Goal: Transaction & Acquisition: Purchase product/service

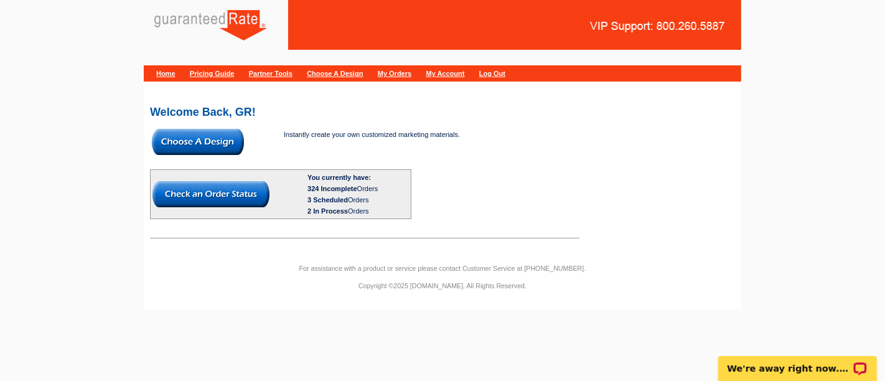
click at [197, 141] on img at bounding box center [198, 142] width 92 height 26
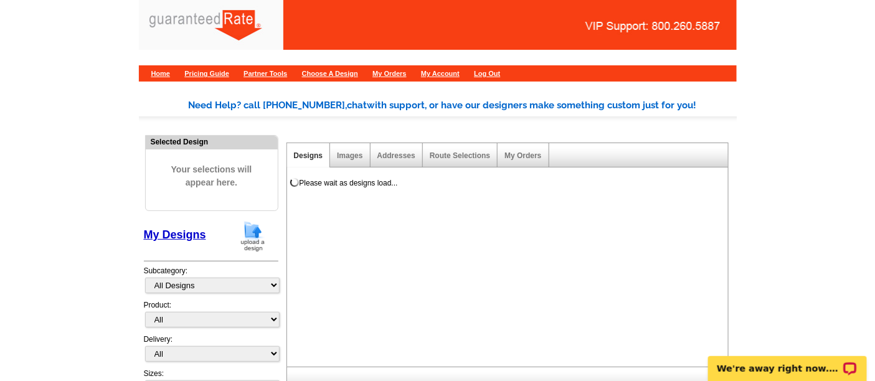
click at [257, 240] on img at bounding box center [253, 236] width 32 height 32
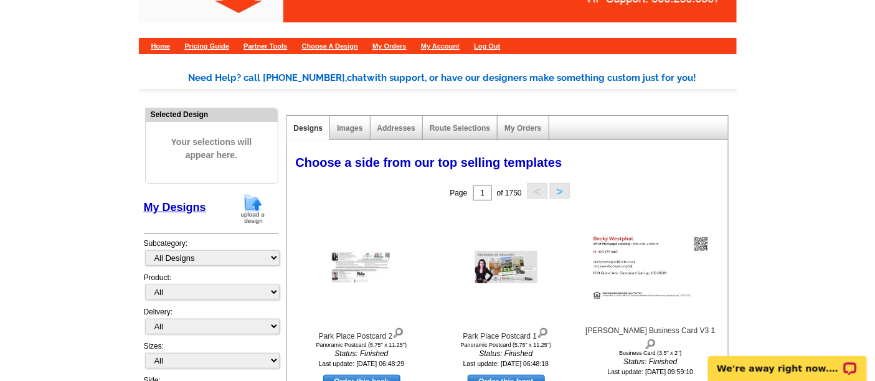
scroll to position [33, 0]
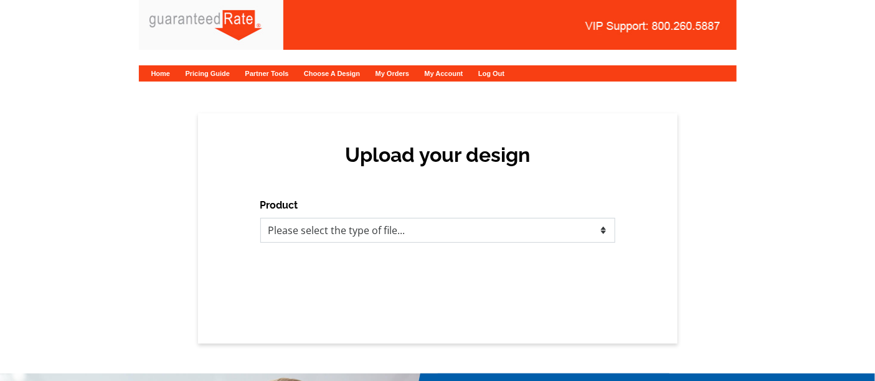
click at [285, 219] on select "Please select the type of file... Postcards Calendars Business Cards Letters an…" at bounding box center [437, 230] width 355 height 25
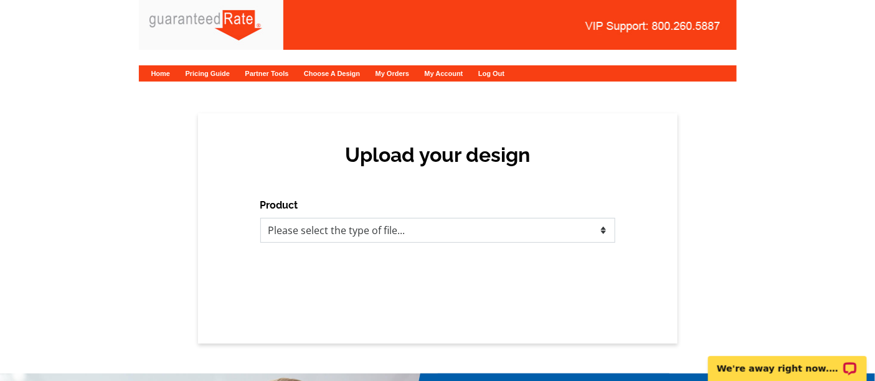
select select "3"
click at [260, 218] on select "Please select the type of file... Postcards Calendars Business Cards Letters an…" at bounding box center [437, 230] width 355 height 25
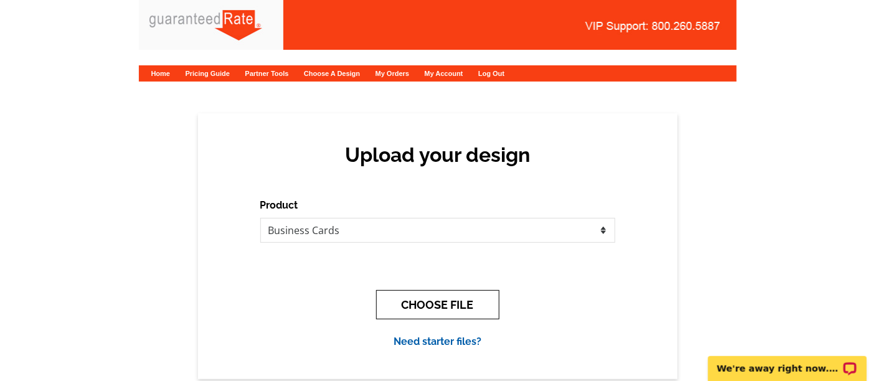
click at [418, 304] on button "CHOOSE FILE" at bounding box center [437, 304] width 123 height 29
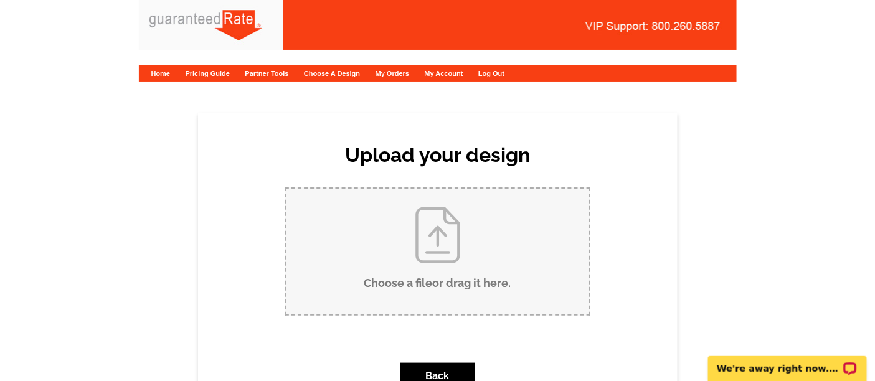
click at [400, 275] on input "Choose a file or drag it here ." at bounding box center [437, 252] width 303 height 126
type input "C:\fakepath\Zully Martinez Business Card Proof.pdf"
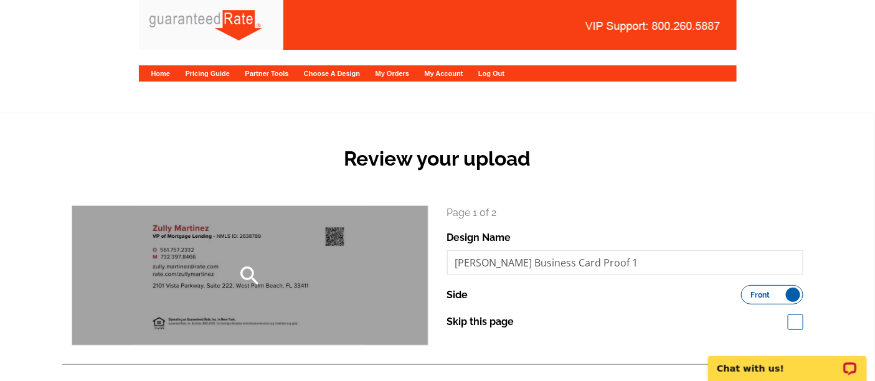
click at [280, 247] on div "search" at bounding box center [250, 275] width 356 height 139
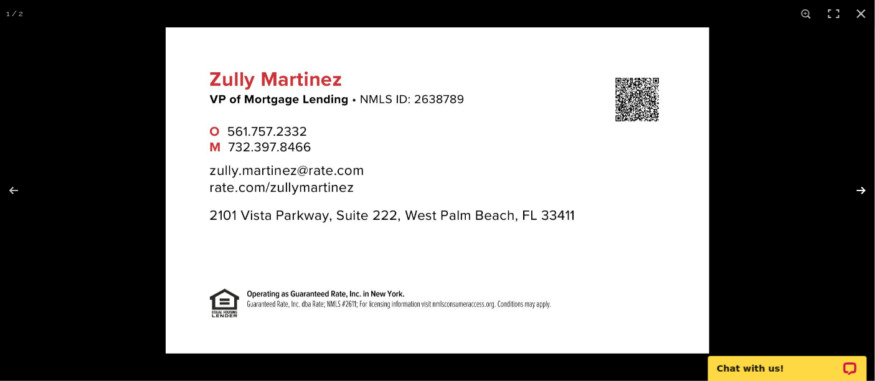
click at [858, 183] on button at bounding box center [853, 190] width 44 height 62
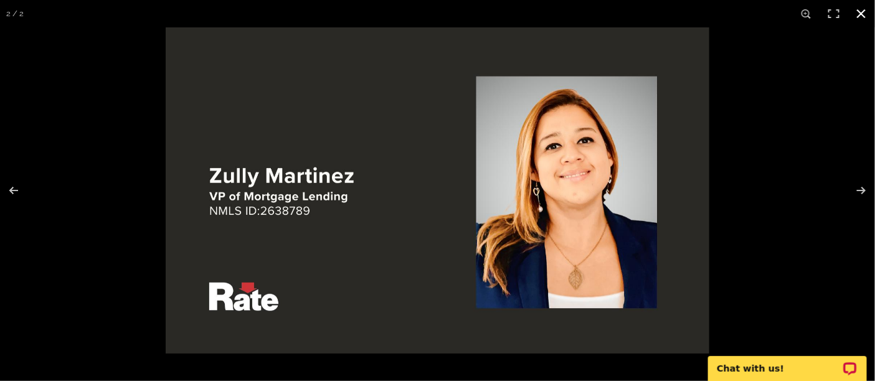
click at [859, 14] on button at bounding box center [860, 13] width 27 height 27
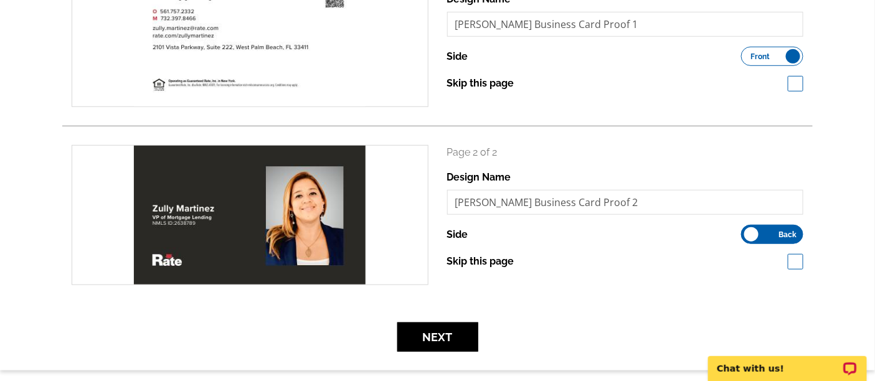
scroll to position [263, 0]
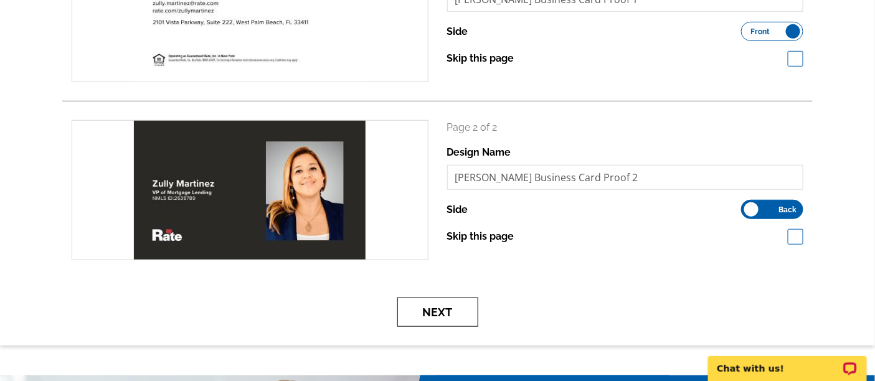
click at [426, 309] on button "Next" at bounding box center [437, 312] width 81 height 29
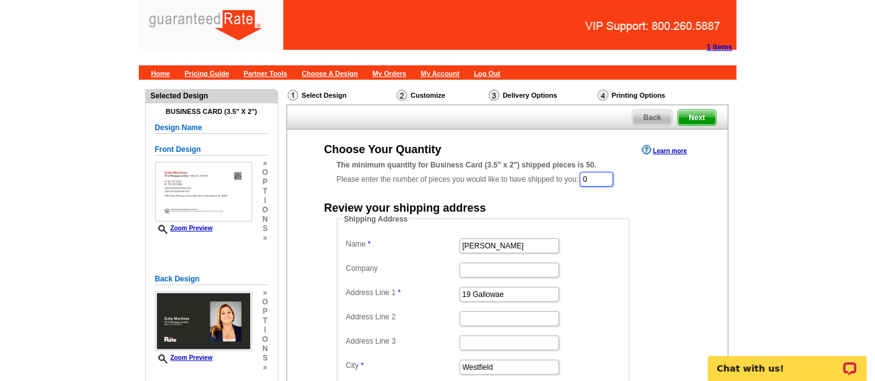
click at [605, 179] on input "0" at bounding box center [597, 179] width 34 height 15
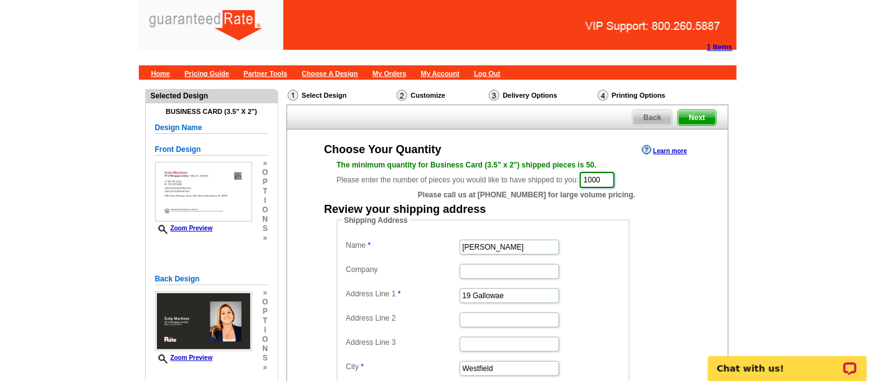
type input "1000"
drag, startPoint x: 512, startPoint y: 251, endPoint x: 439, endPoint y: 248, distance: 73.5
click at [439, 248] on dl "Name Jackie Mandell Company Address Line 1 19 Gallowae Address Line 2 Address L…" at bounding box center [483, 331] width 280 height 189
type input "Zully Martinez"
drag, startPoint x: 524, startPoint y: 290, endPoint x: 391, endPoint y: 298, distance: 133.4
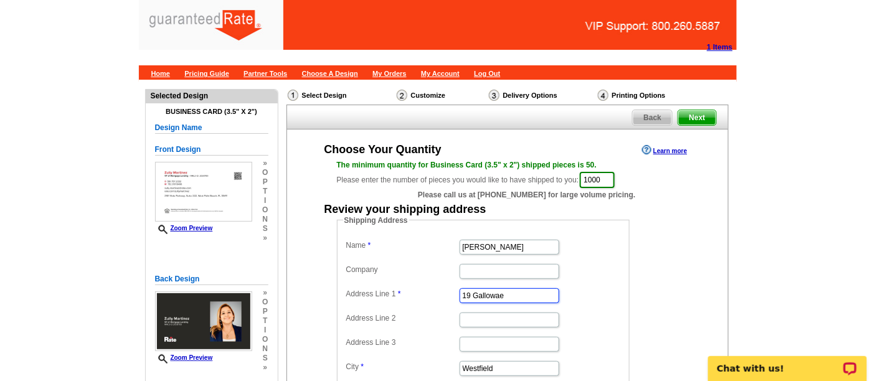
click at [391, 298] on dd "19 Gallowae" at bounding box center [483, 294] width 280 height 19
paste input "4031 129th Av"
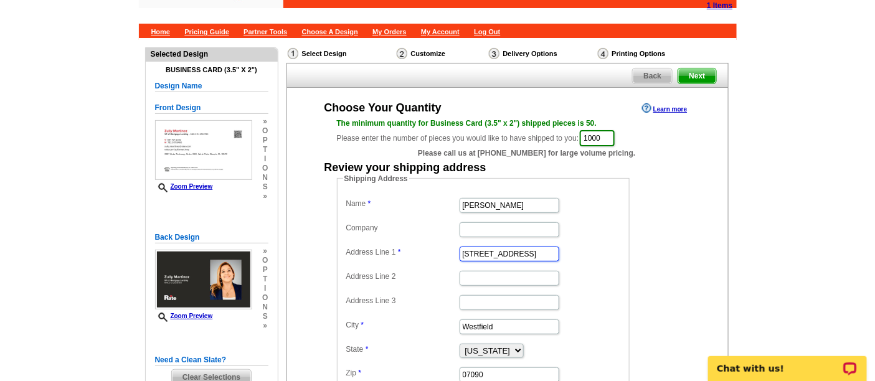
type input "4031 129th Ave"
drag, startPoint x: 501, startPoint y: 322, endPoint x: 402, endPoint y: 326, distance: 99.7
click at [402, 326] on dl "Name Zully Martinez Company Address Line 1 4031 129th Ave Address Line 2 Addres…" at bounding box center [483, 289] width 280 height 189
type input "West Palm Beach"
click at [471, 344] on select "Alabama Alaska Arizona Arkansas California Colorado Connecticut District of Col…" at bounding box center [491, 351] width 64 height 14
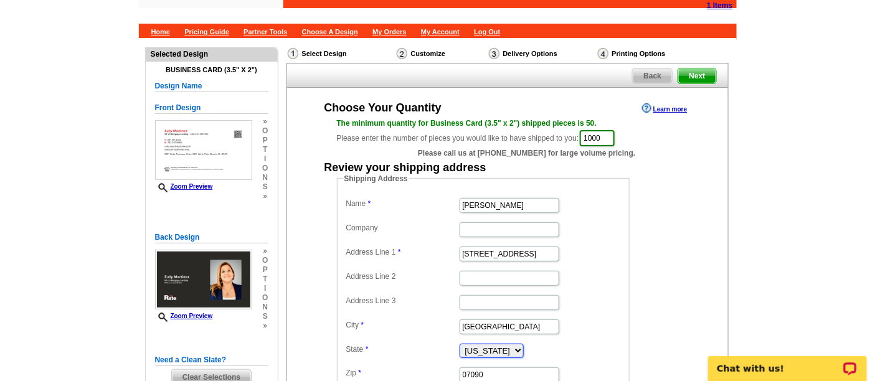
select select "FL"
click at [459, 344] on select "Alabama Alaska Arizona Arkansas California Colorado Connecticut District of Col…" at bounding box center [491, 351] width 64 height 14
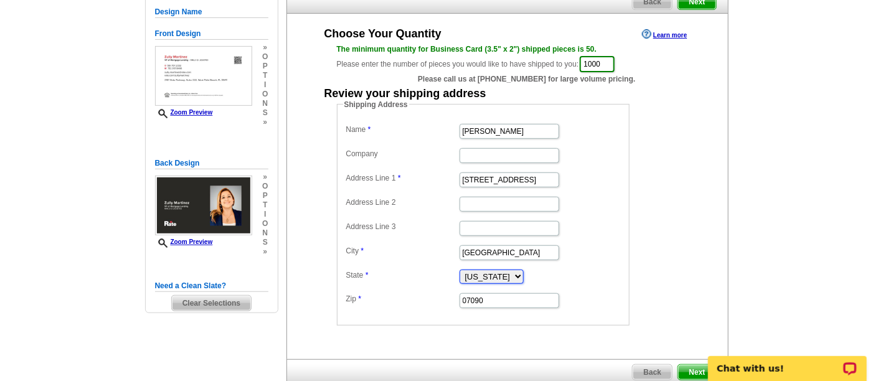
scroll to position [116, 0]
click at [507, 306] on fieldset "Shipping Address Name Zully Martinez Company Address Line 1 4031 129th Ave Addr…" at bounding box center [483, 211] width 293 height 227
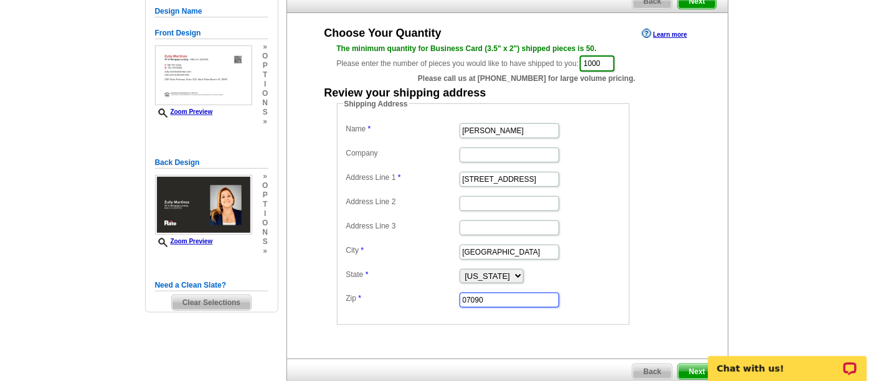
click at [494, 295] on input "07090" at bounding box center [509, 300] width 100 height 15
paste input "33411"
type input "33411"
click at [634, 270] on dd "Shipping Address Name Zully Martinez Company Address Line 1 4031 129th Ave Addr…" at bounding box center [502, 211] width 331 height 227
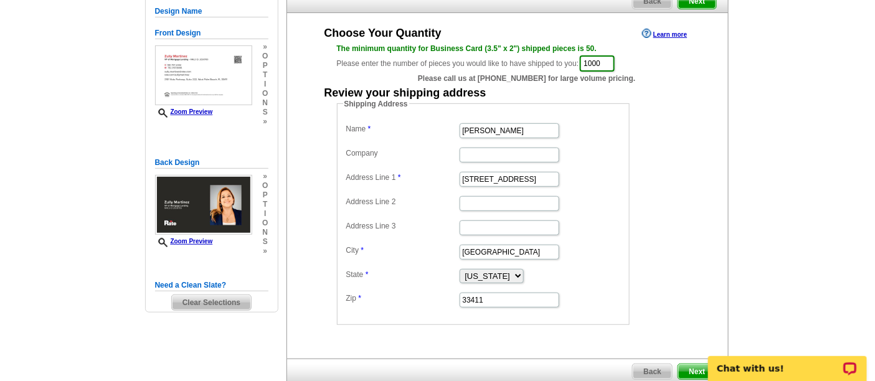
click at [689, 364] on span "Next" at bounding box center [696, 371] width 37 height 15
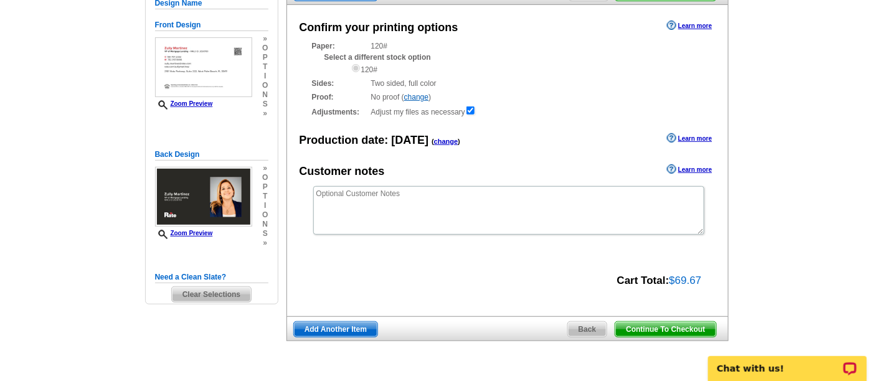
scroll to position [125, 0]
click at [644, 326] on span "Continue To Checkout" at bounding box center [665, 328] width 100 height 15
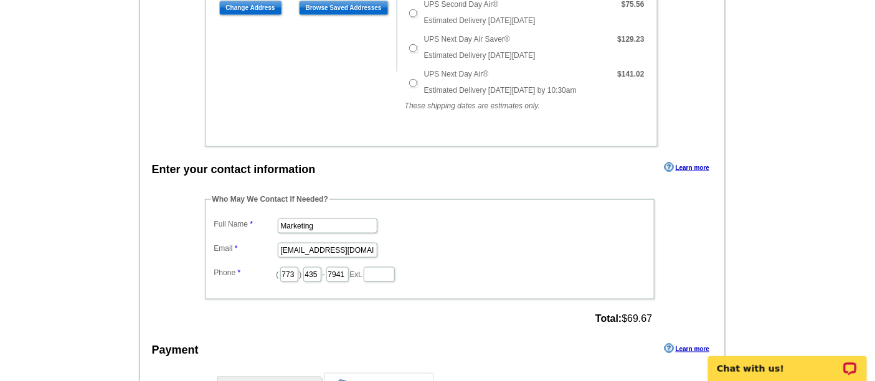
scroll to position [437, 0]
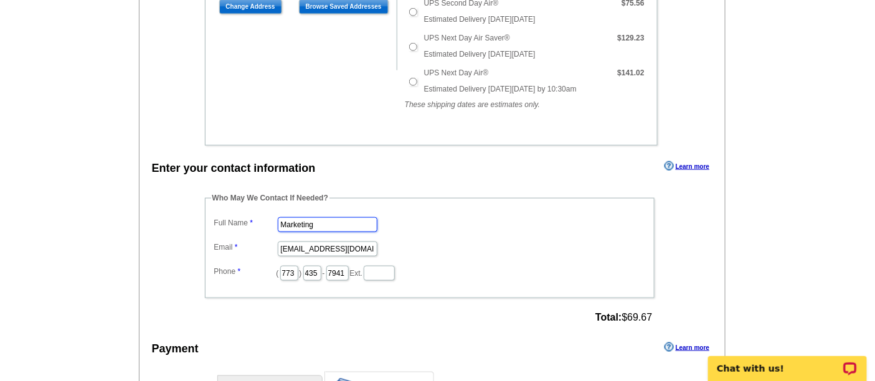
click at [301, 225] on input "Marketing" at bounding box center [328, 224] width 100 height 15
type input "[PERSON_NAME]"
click at [307, 245] on input "marketing@guaranteedrate.com" at bounding box center [328, 249] width 100 height 15
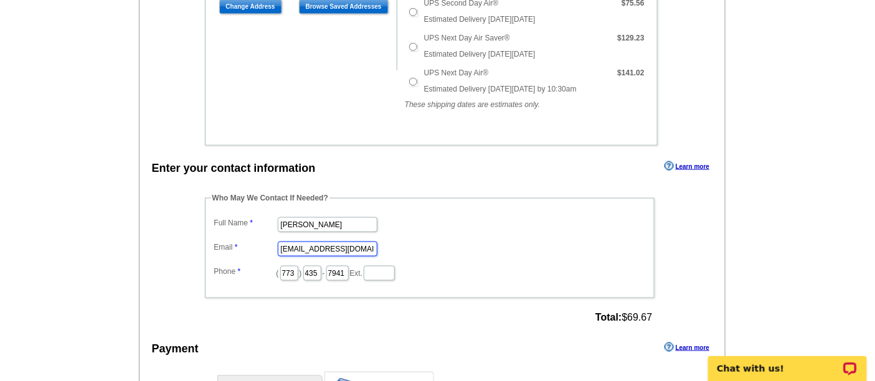
click at [307, 245] on input "marketing@guaranteedrate.com" at bounding box center [328, 249] width 100 height 15
type input "[EMAIL_ADDRESS][PERSON_NAME][DOMAIN_NAME]"
click at [298, 271] on input "773" at bounding box center [289, 273] width 18 height 15
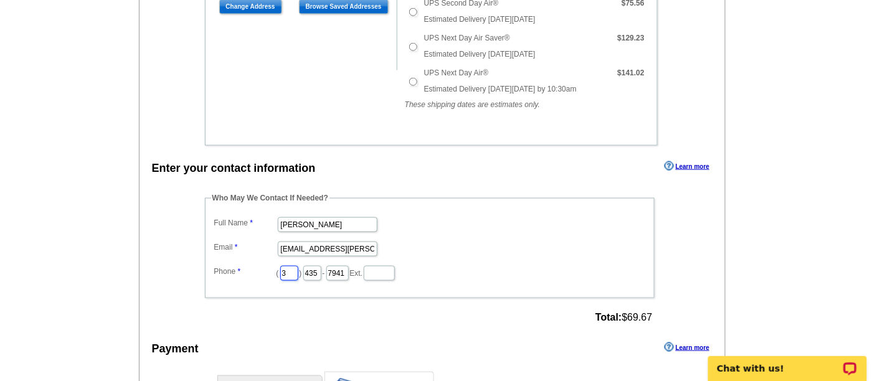
type input "312"
click at [321, 270] on input "435" at bounding box center [312, 273] width 18 height 15
type input "252"
click at [349, 269] on input "7941" at bounding box center [337, 273] width 22 height 15
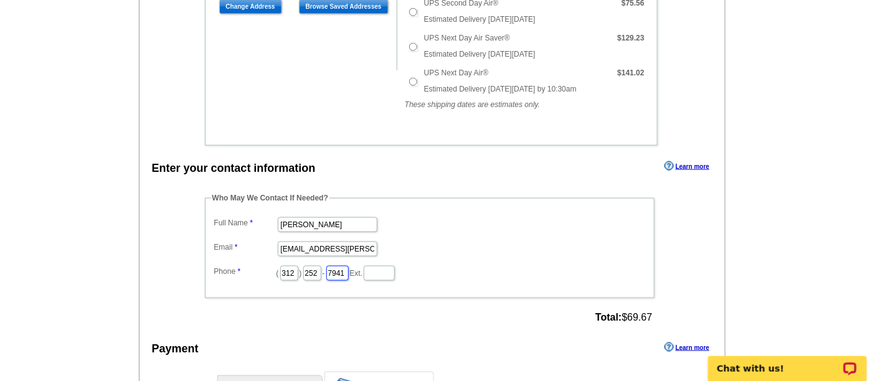
click at [349, 269] on input "7941" at bounding box center [337, 273] width 22 height 15
type input "2423"
click at [281, 321] on div "Who May We Contact If Needed? Full Name Ally Adkison Email ally.adkison@rate.co…" at bounding box center [430, 259] width 501 height 134
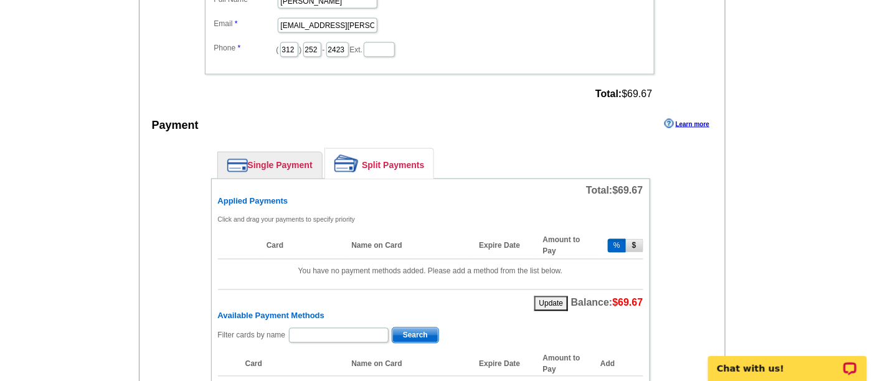
click at [266, 159] on link "Single Payment" at bounding box center [270, 166] width 104 height 26
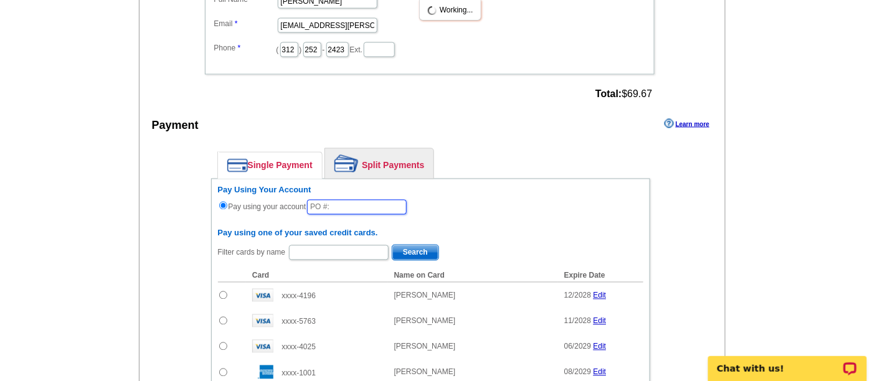
click at [336, 200] on input "text" at bounding box center [357, 207] width 100 height 15
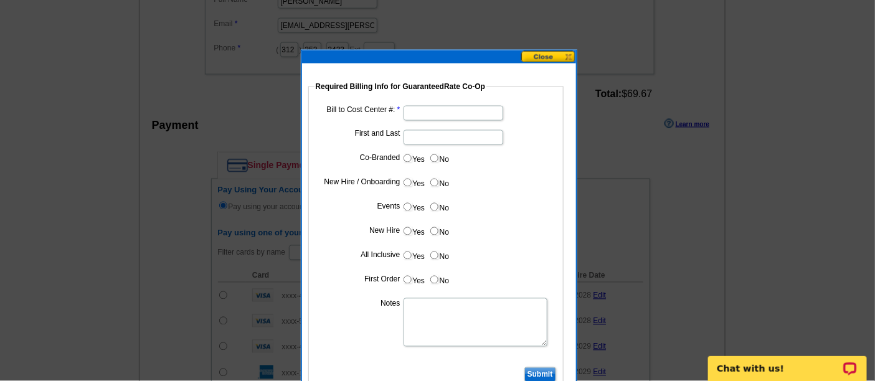
type input "91525_0905_AA"
click at [442, 116] on input "Bill to Cost Center #:" at bounding box center [453, 113] width 100 height 15
type input "5059"
click at [423, 138] on input "First and Last" at bounding box center [453, 137] width 100 height 15
type input "[PERSON_NAME]"
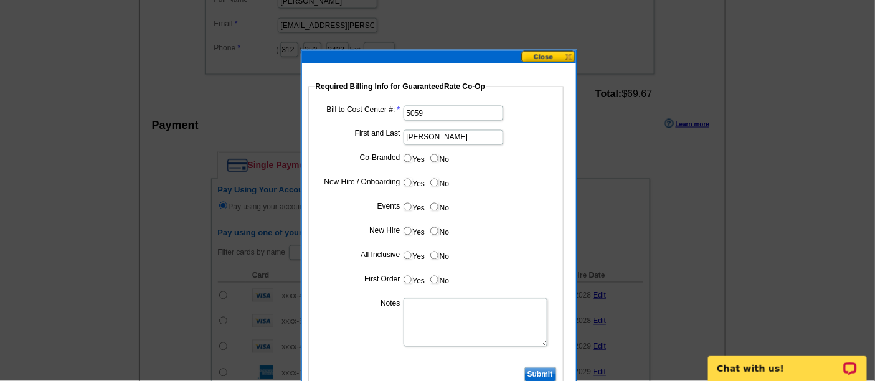
click at [432, 158] on input "No" at bounding box center [434, 158] width 8 height 8
radio input "true"
click at [403, 181] on input "Yes" at bounding box center [407, 183] width 8 height 8
radio input "true"
click at [430, 205] on input "No" at bounding box center [434, 207] width 8 height 8
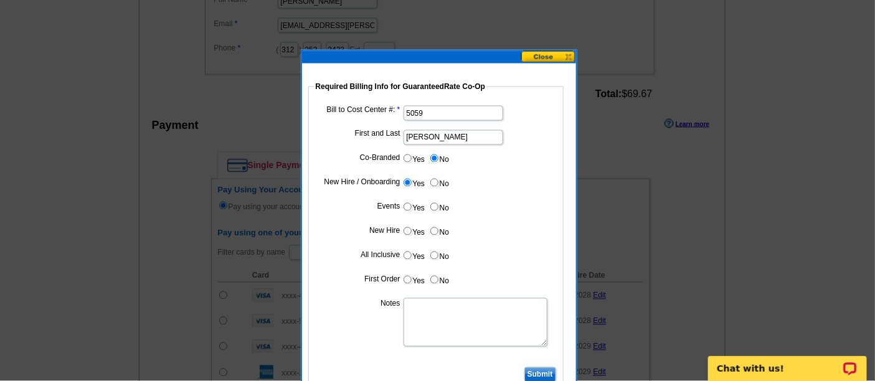
radio input "true"
click at [405, 231] on input "Yes" at bounding box center [407, 231] width 8 height 8
radio input "true"
click at [431, 256] on input "No" at bounding box center [434, 256] width 8 height 8
radio input "true"
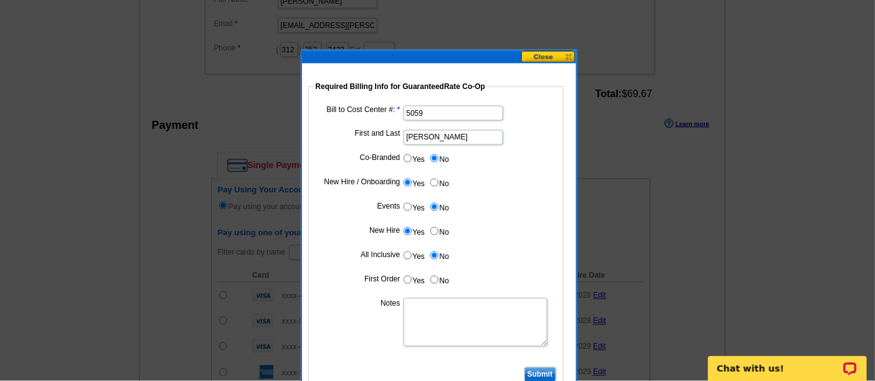
click at [410, 277] on input "Yes" at bounding box center [407, 280] width 8 height 8
radio input "true"
click at [426, 311] on textarea "Notes" at bounding box center [475, 322] width 144 height 49
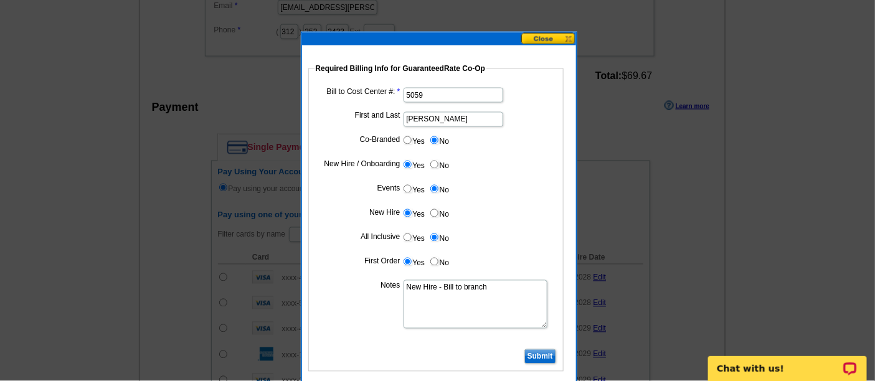
type textarea "New Hire - Bill to branch"
click at [531, 354] on input "Submit" at bounding box center [540, 356] width 32 height 15
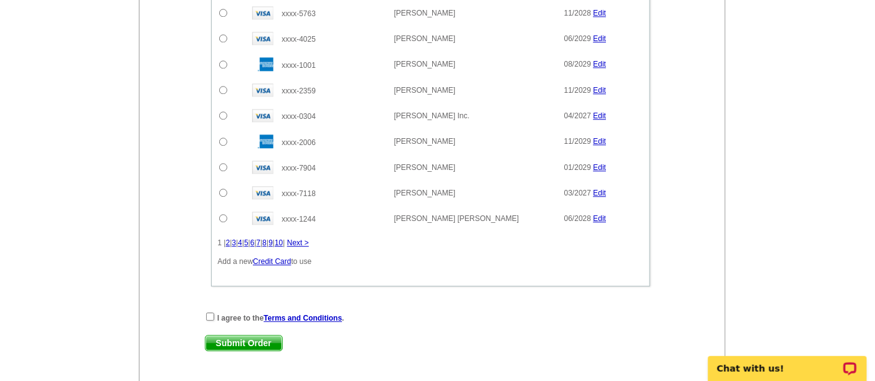
scroll to position [971, 0]
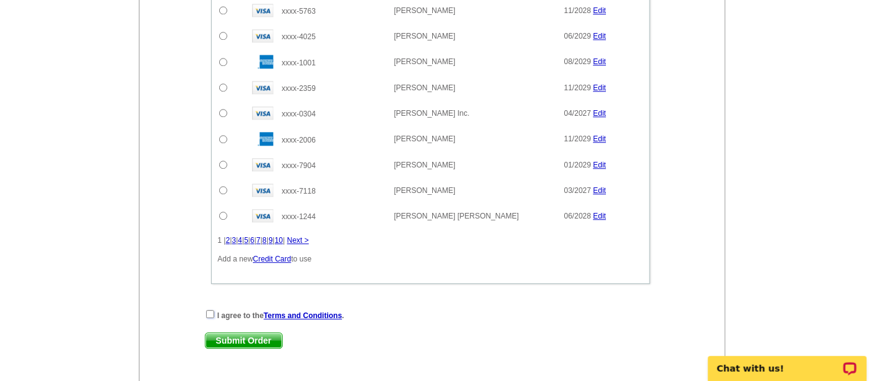
click at [207, 310] on input "checkbox" at bounding box center [210, 314] width 8 height 8
checkbox input "true"
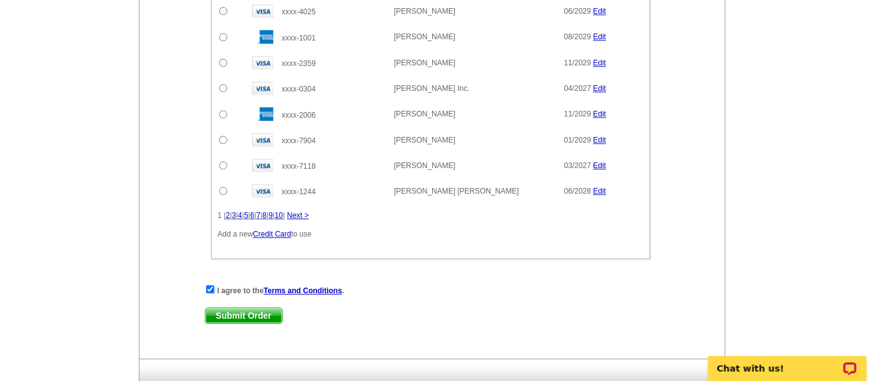
scroll to position [1064, 0]
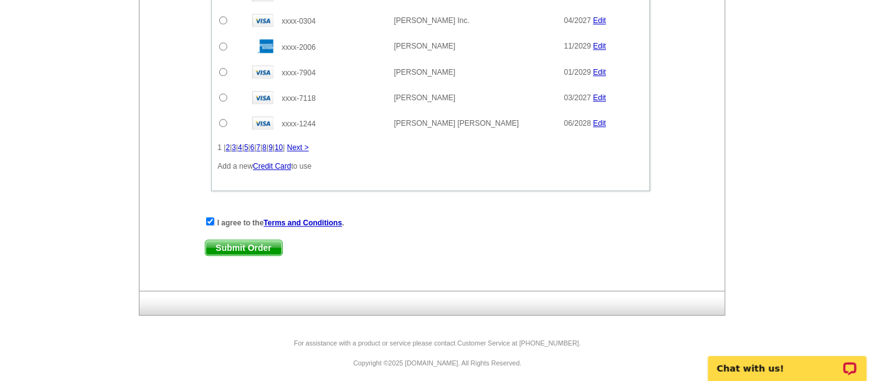
click at [242, 242] on span "Submit Order" at bounding box center [243, 247] width 77 height 15
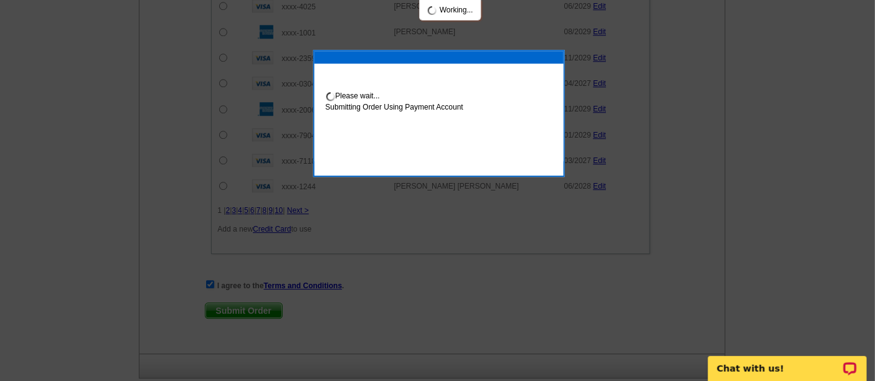
scroll to position [1127, 0]
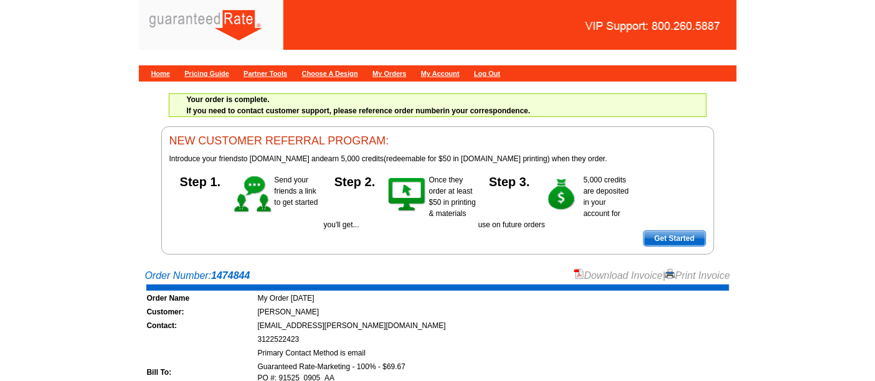
click at [590, 272] on link "Download Invoice" at bounding box center [618, 275] width 88 height 11
